Goal: Find specific page/section: Find specific page/section

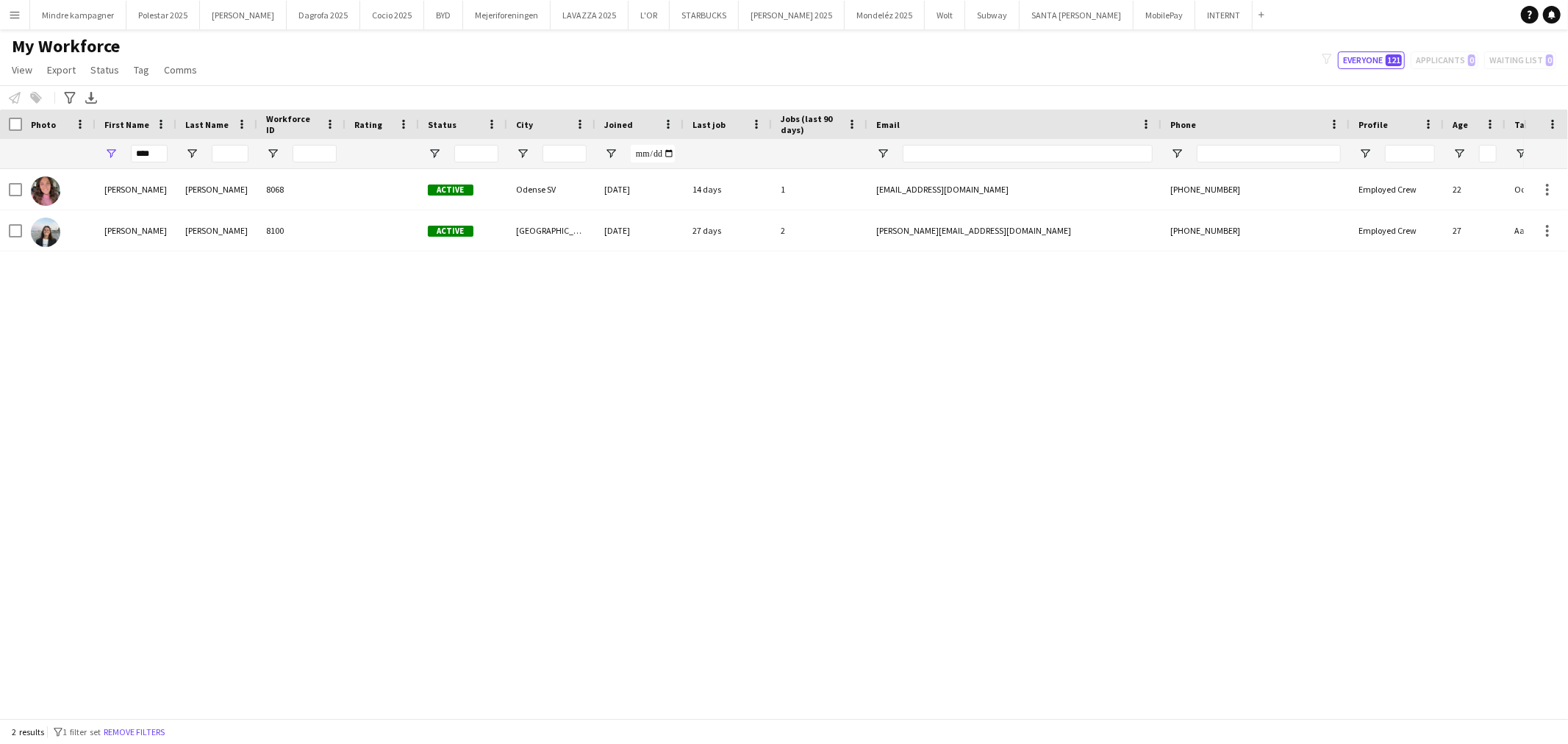
scroll to position [0, 7]
click at [137, 154] on input "****" at bounding box center [142, 154] width 37 height 18
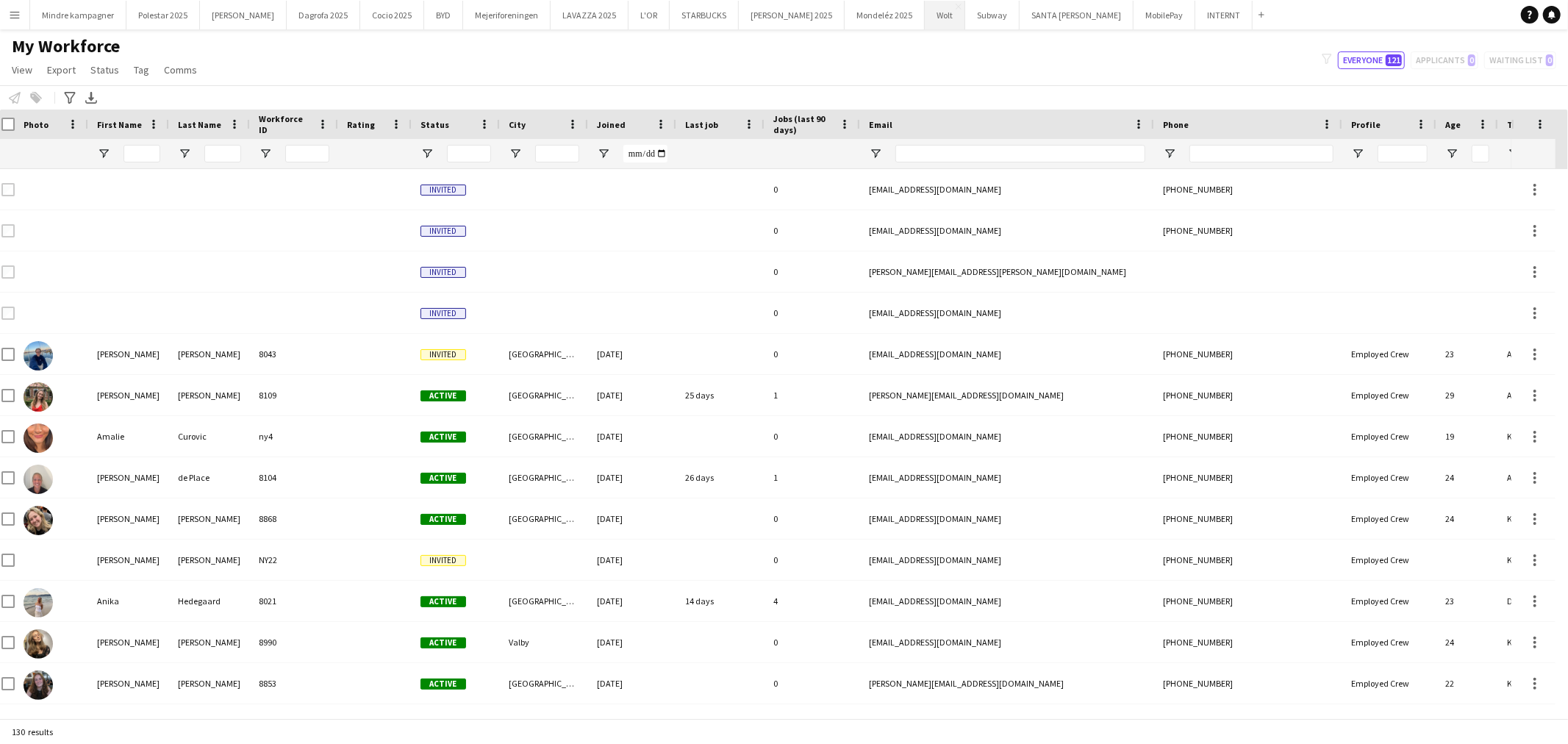
click at [925, 20] on button "Wolt Close" at bounding box center [944, 15] width 40 height 29
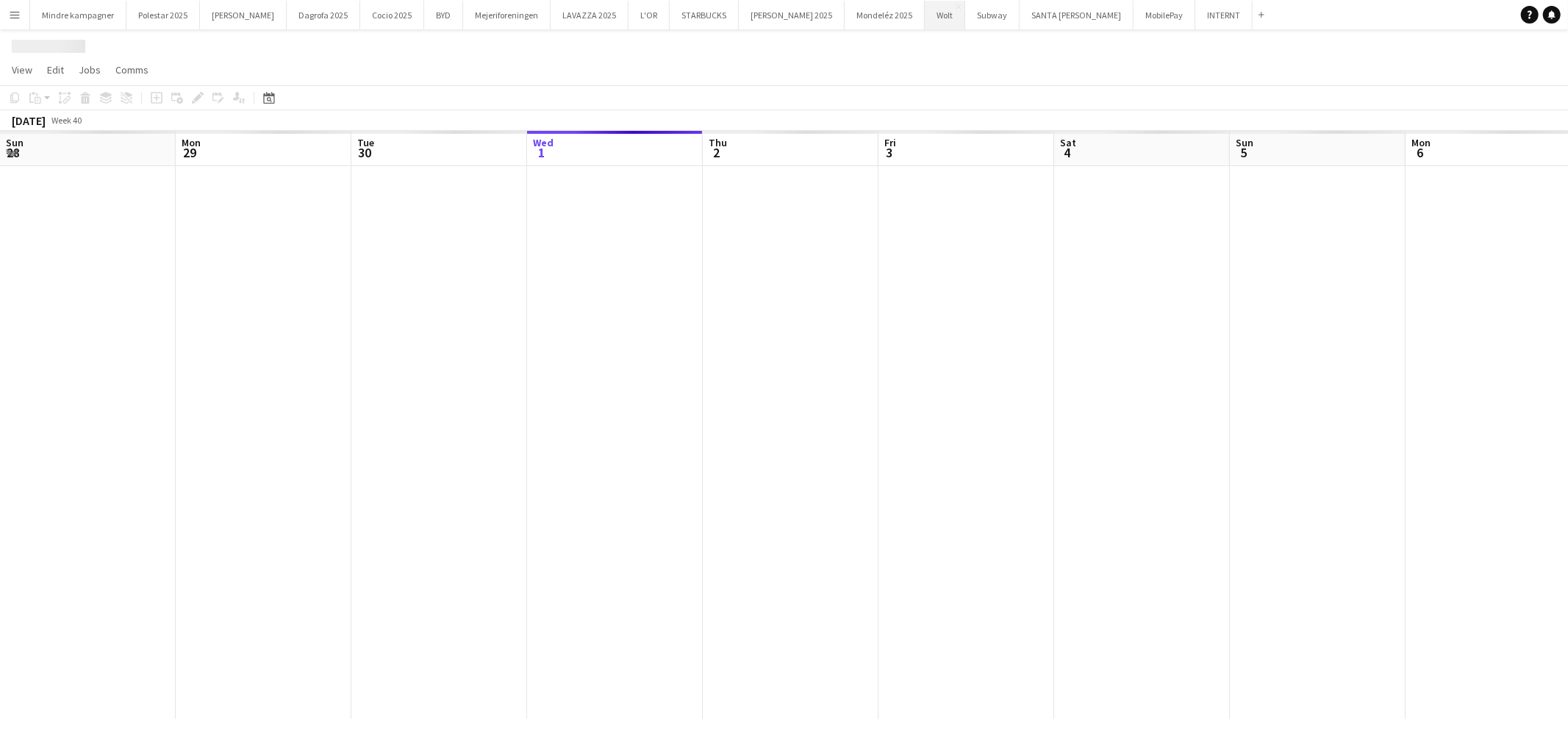
scroll to position [0, 350]
